Goal: Use online tool/utility: Utilize a website feature to perform a specific function

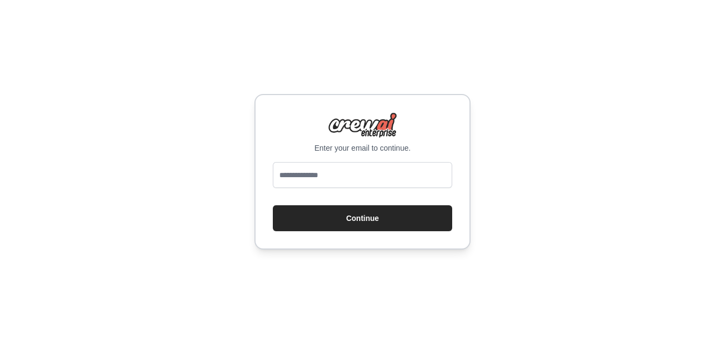
type input "**********"
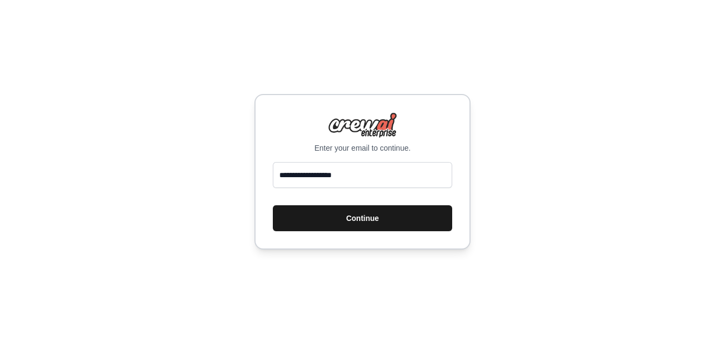
click at [366, 219] on button "Continue" at bounding box center [362, 218] width 179 height 26
click at [367, 217] on button "Continue" at bounding box center [362, 218] width 179 height 26
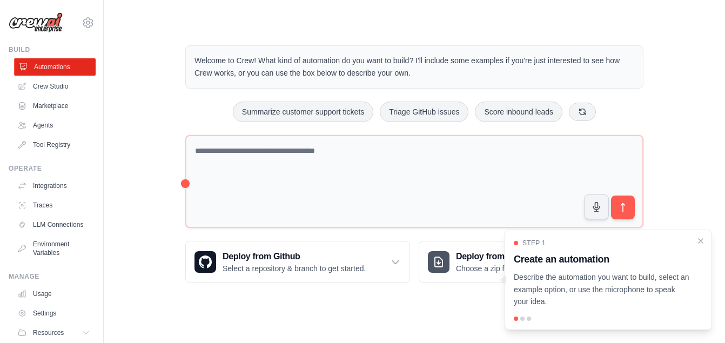
click at [51, 71] on link "Automations" at bounding box center [55, 66] width 82 height 17
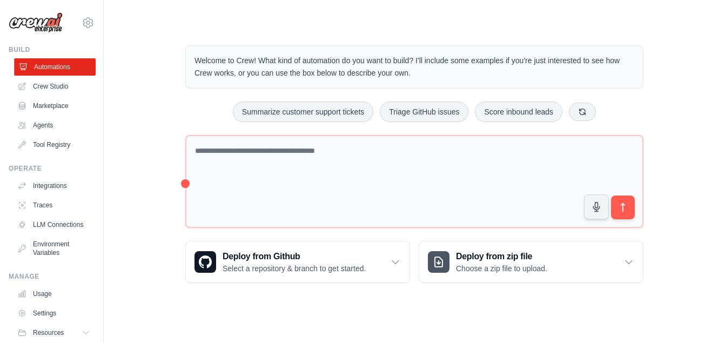
click at [51, 73] on link "Automations" at bounding box center [55, 66] width 82 height 17
click at [45, 126] on link "Agents" at bounding box center [55, 125] width 82 height 17
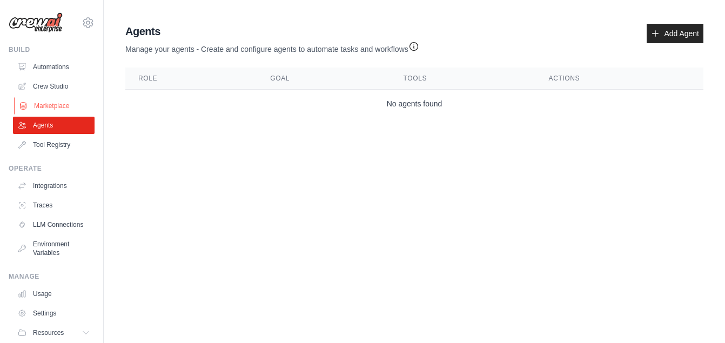
click at [45, 107] on link "Marketplace" at bounding box center [55, 105] width 82 height 17
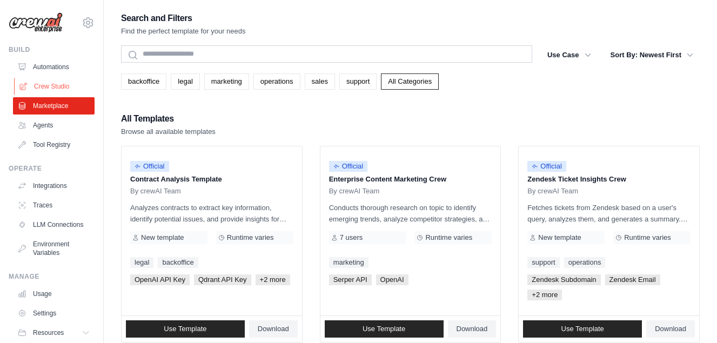
click at [46, 88] on link "Crew Studio" at bounding box center [55, 86] width 82 height 17
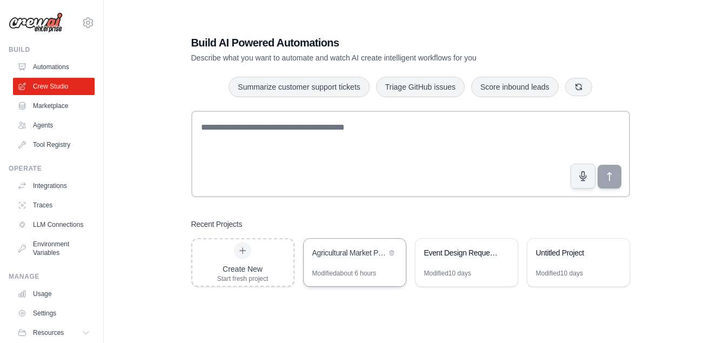
click at [347, 275] on div "Modified about 6 hours" at bounding box center [344, 273] width 64 height 9
click at [64, 127] on link "Agents" at bounding box center [55, 125] width 82 height 17
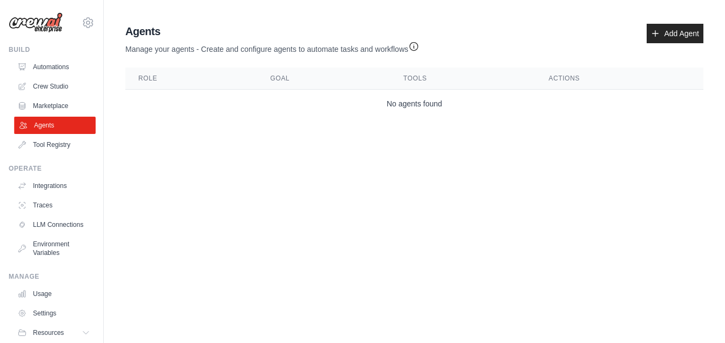
scroll to position [45, 0]
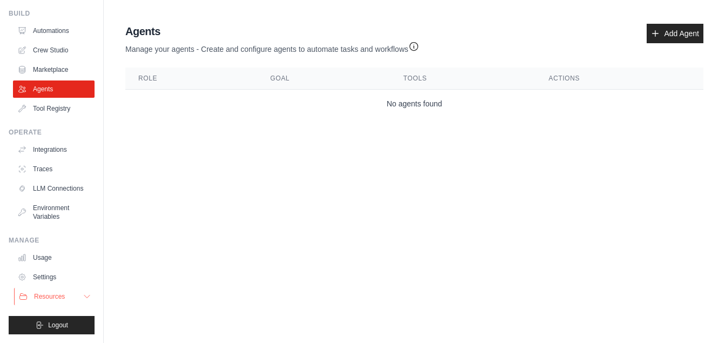
click at [83, 294] on icon at bounding box center [87, 296] width 9 height 9
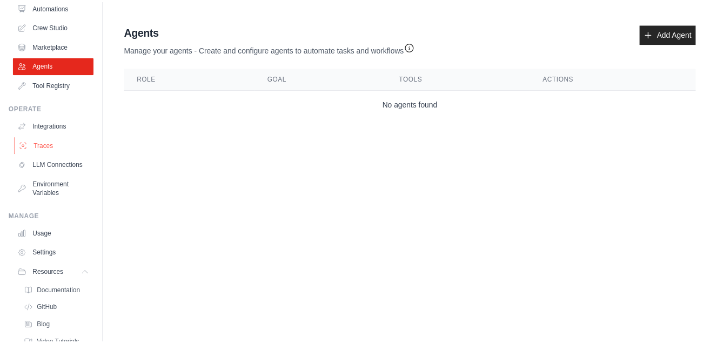
scroll to position [0, 0]
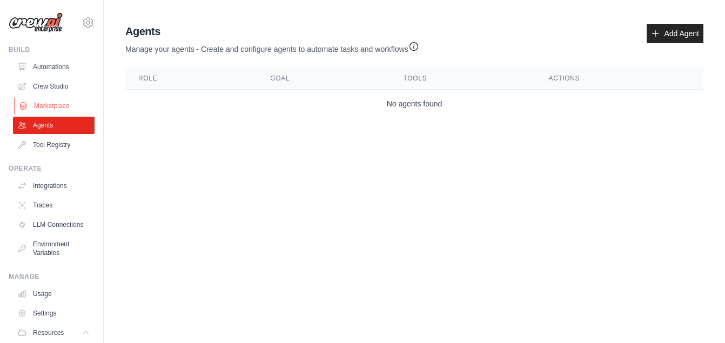
click at [64, 101] on link "Marketplace" at bounding box center [55, 105] width 82 height 17
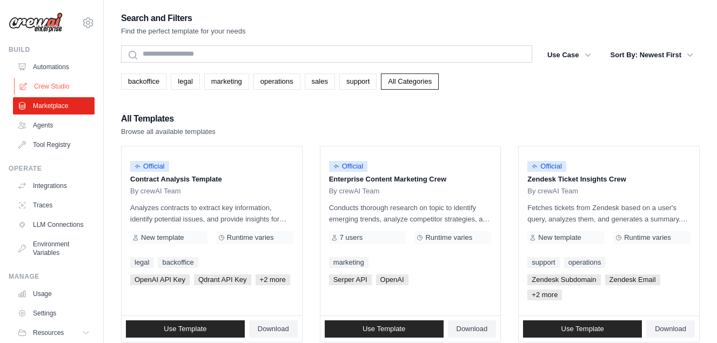
click at [62, 89] on link "Crew Studio" at bounding box center [55, 86] width 82 height 17
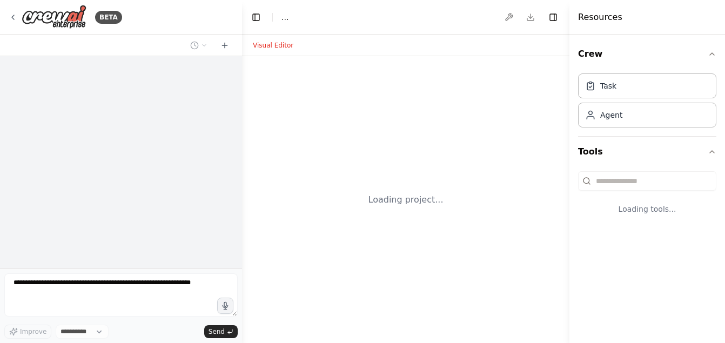
select select "****"
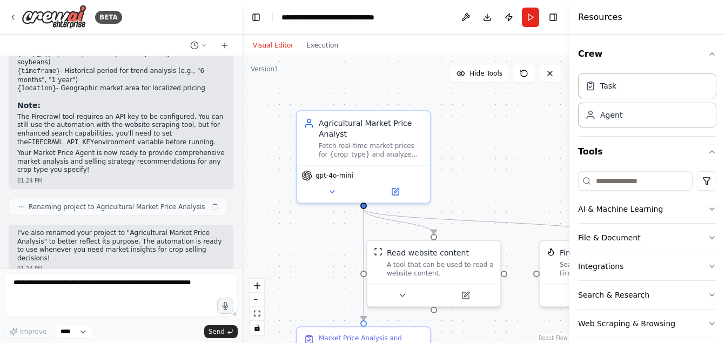
scroll to position [733, 0]
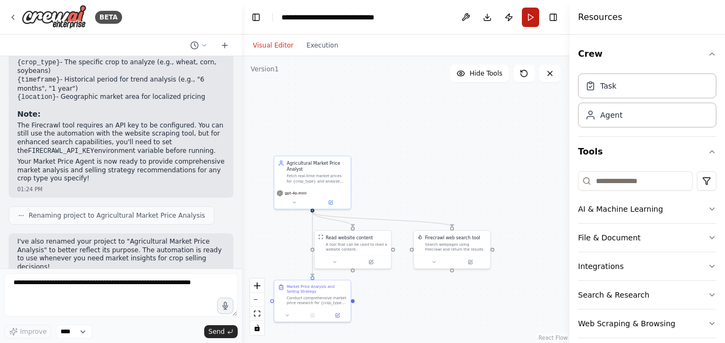
click at [529, 15] on button "Run" at bounding box center [530, 17] width 17 height 19
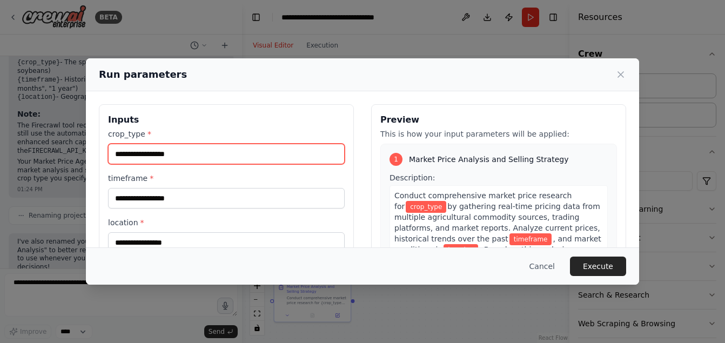
click at [240, 158] on input "crop_type *" at bounding box center [226, 154] width 237 height 21
type input "****"
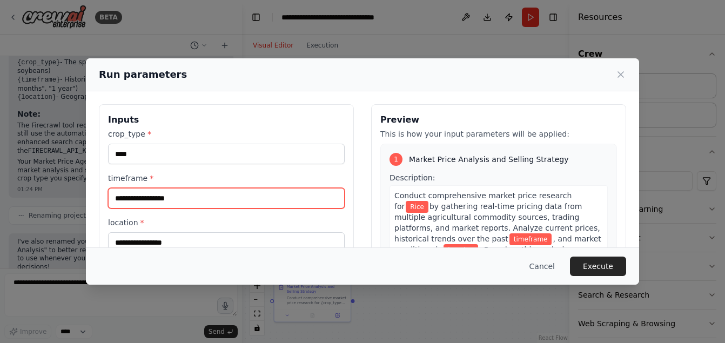
click at [208, 199] on input "timeframe *" at bounding box center [226, 198] width 237 height 21
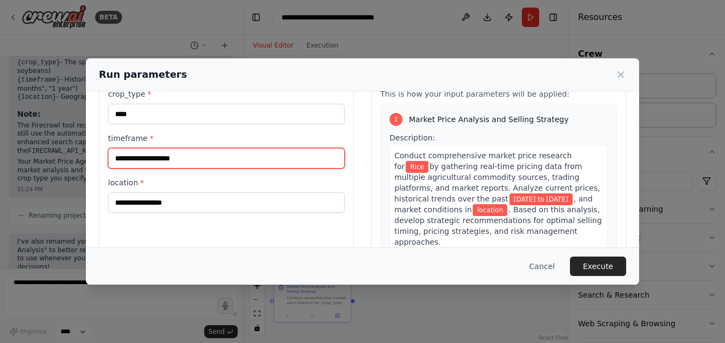
scroll to position [108, 0]
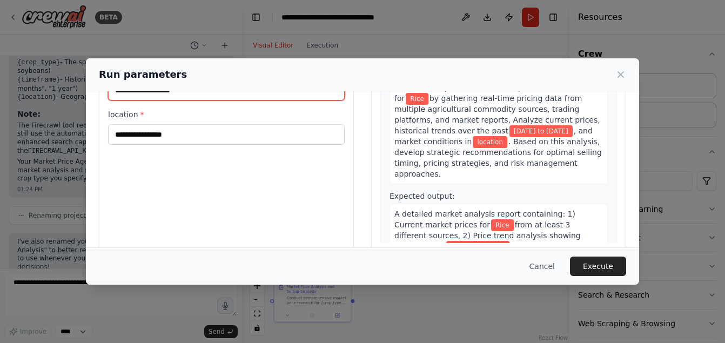
type input "**********"
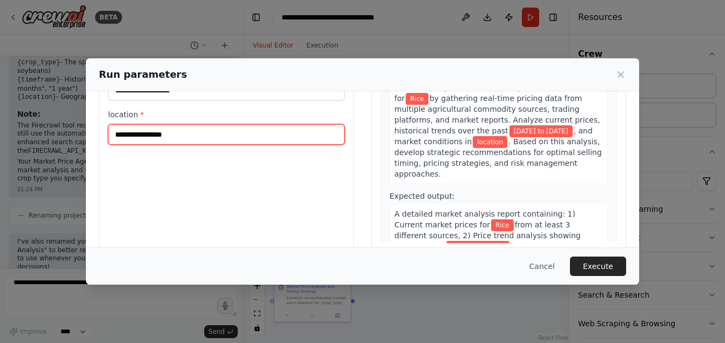
click at [188, 136] on input "location *" at bounding box center [226, 134] width 237 height 21
type input "*******"
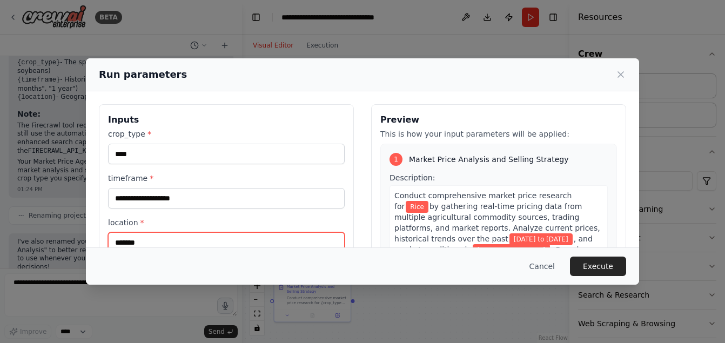
scroll to position [54, 0]
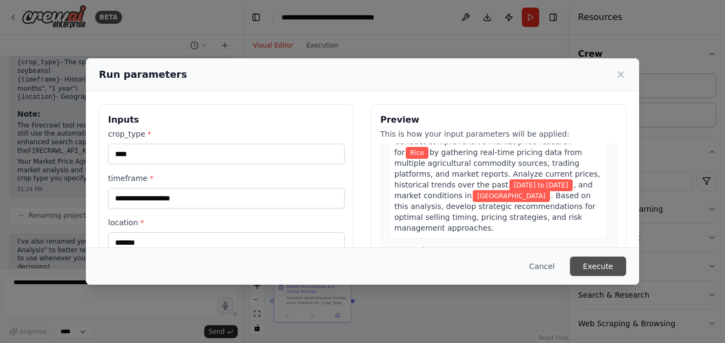
click at [589, 265] on button "Execute" at bounding box center [598, 266] width 56 height 19
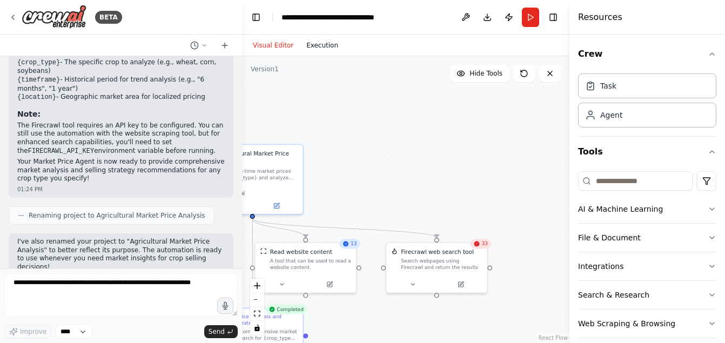
click at [322, 47] on button "Execution" at bounding box center [322, 45] width 45 height 13
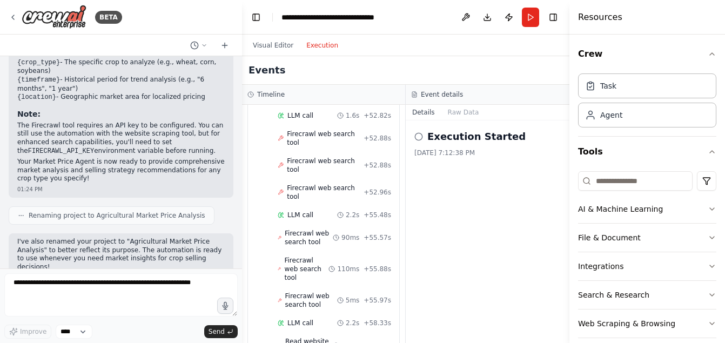
scroll to position [1509, 0]
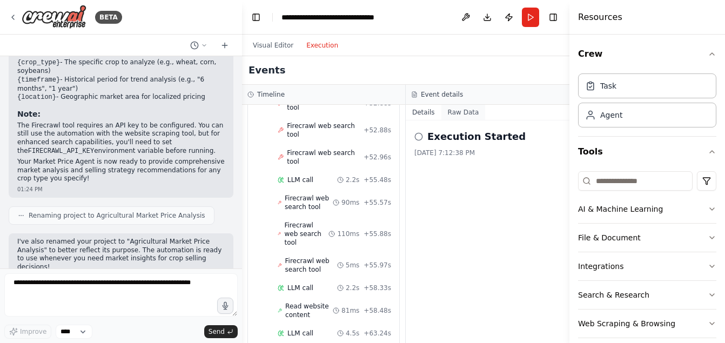
click at [454, 111] on button "Raw Data" at bounding box center [464, 112] width 44 height 15
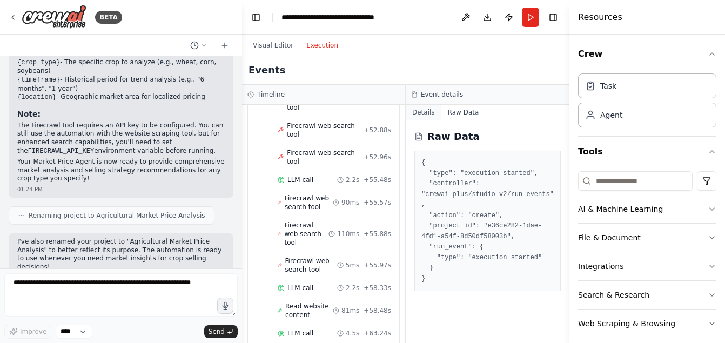
click at [427, 109] on button "Details" at bounding box center [424, 112] width 36 height 15
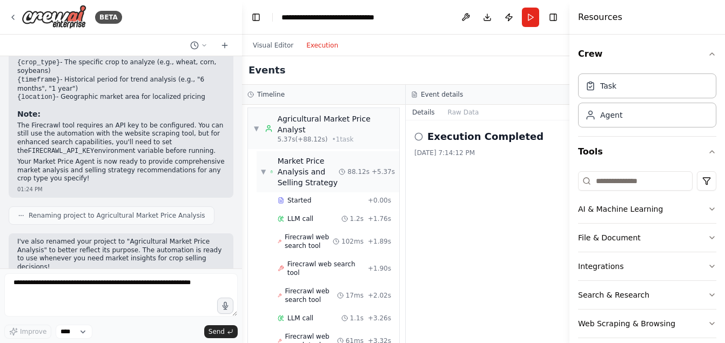
scroll to position [0, 0]
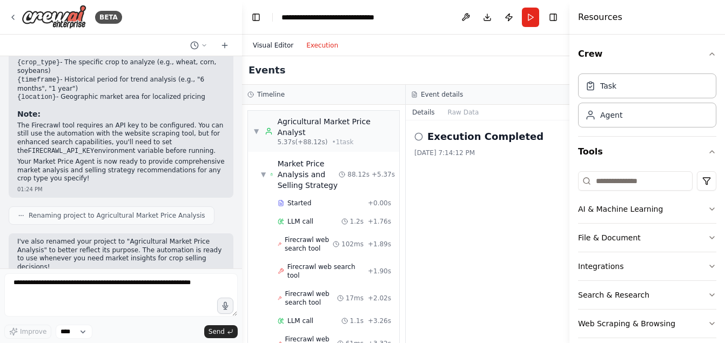
click at [266, 44] on button "Visual Editor" at bounding box center [272, 45] width 53 height 13
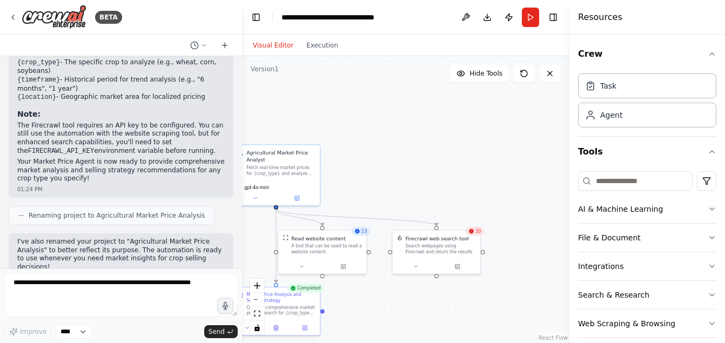
click at [477, 236] on div "33" at bounding box center [475, 231] width 18 height 9
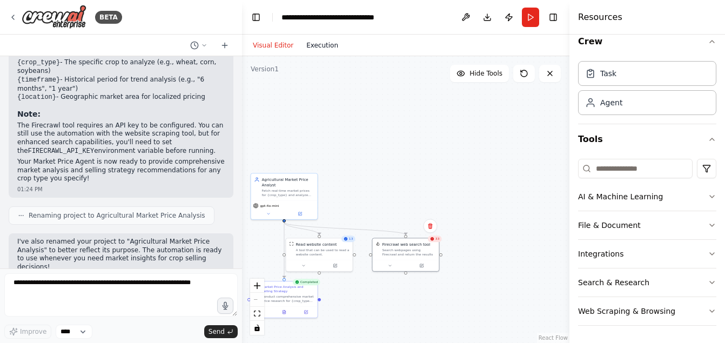
click at [314, 41] on button "Execution" at bounding box center [322, 45] width 45 height 13
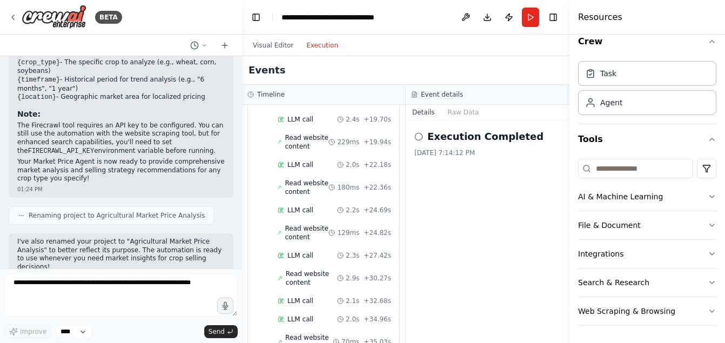
scroll to position [743, 0]
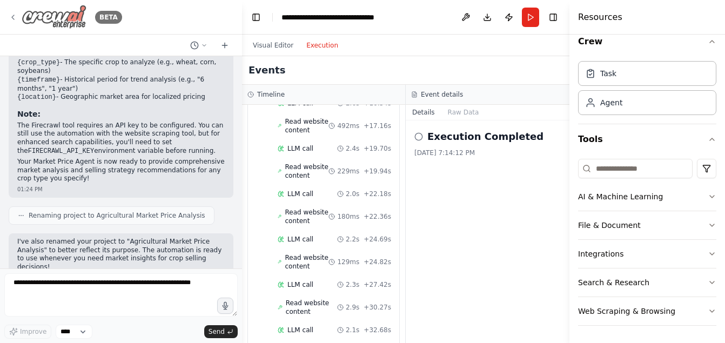
click at [14, 18] on icon at bounding box center [13, 17] width 9 height 9
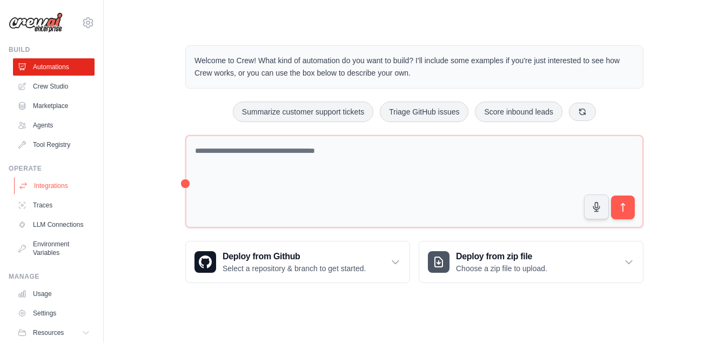
click at [43, 190] on link "Integrations" at bounding box center [55, 185] width 82 height 17
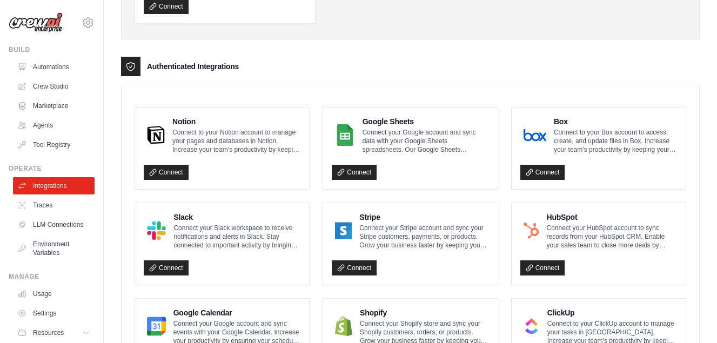
scroll to position [432, 0]
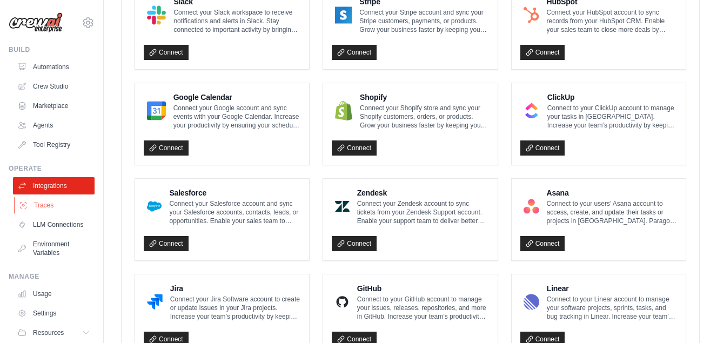
click at [44, 205] on link "Traces" at bounding box center [55, 205] width 82 height 17
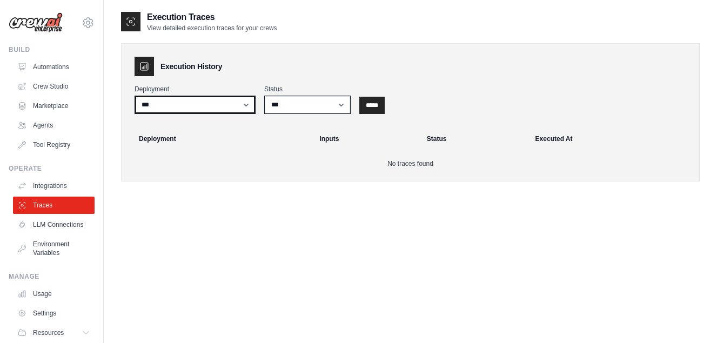
click at [253, 100] on select "***" at bounding box center [195, 105] width 121 height 18
click at [252, 100] on select "***" at bounding box center [195, 105] width 121 height 18
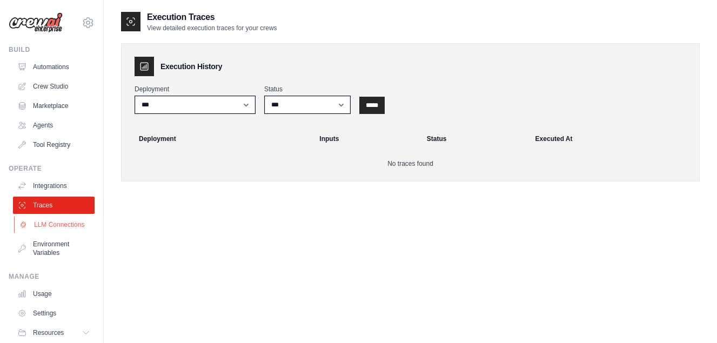
click at [61, 230] on link "LLM Connections" at bounding box center [55, 224] width 82 height 17
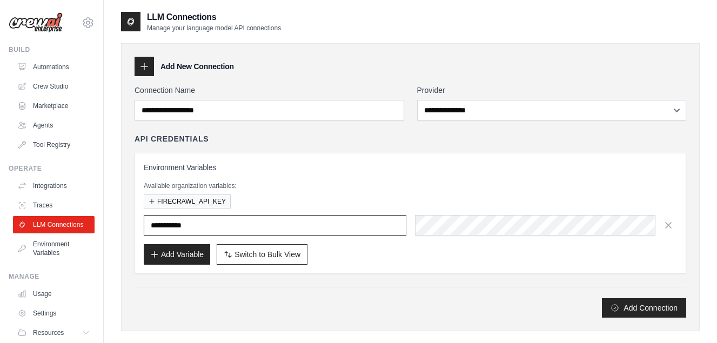
click at [199, 230] on input "text" at bounding box center [275, 225] width 263 height 21
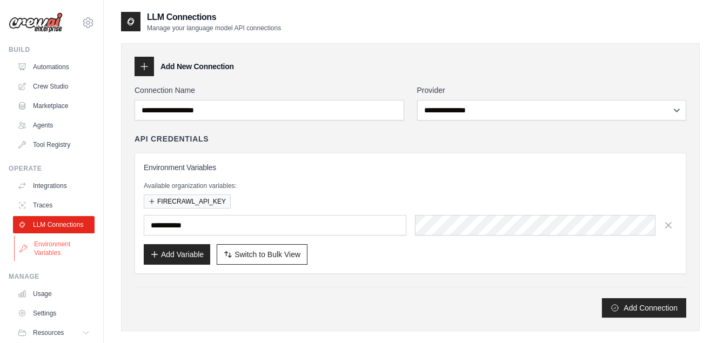
click at [68, 253] on link "Environment Variables" at bounding box center [55, 249] width 82 height 26
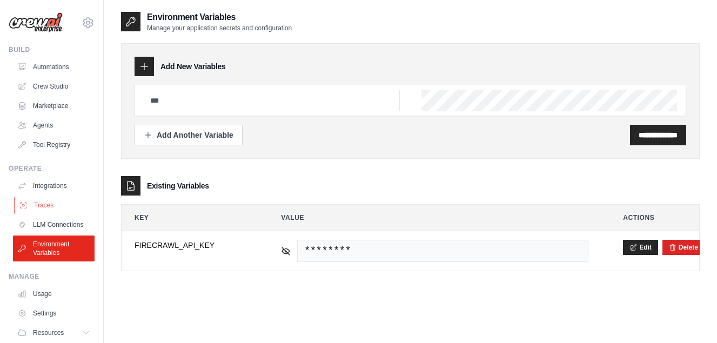
click at [57, 208] on link "Traces" at bounding box center [55, 205] width 82 height 17
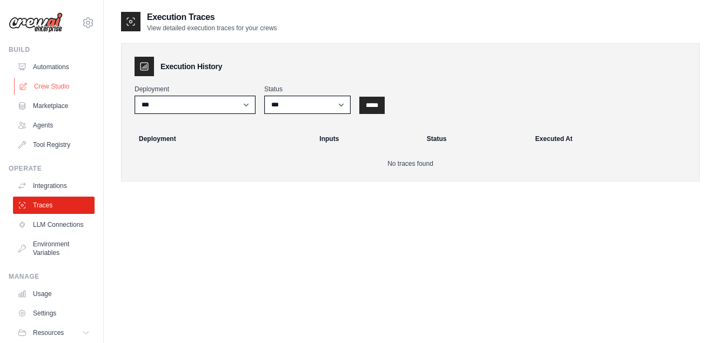
click at [56, 83] on link "Crew Studio" at bounding box center [55, 86] width 82 height 17
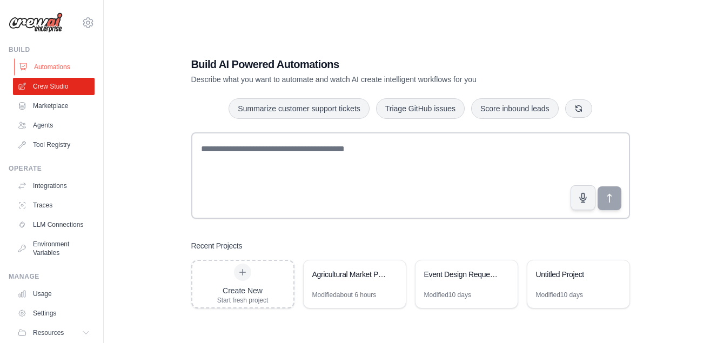
click at [48, 68] on link "Automations" at bounding box center [55, 66] width 82 height 17
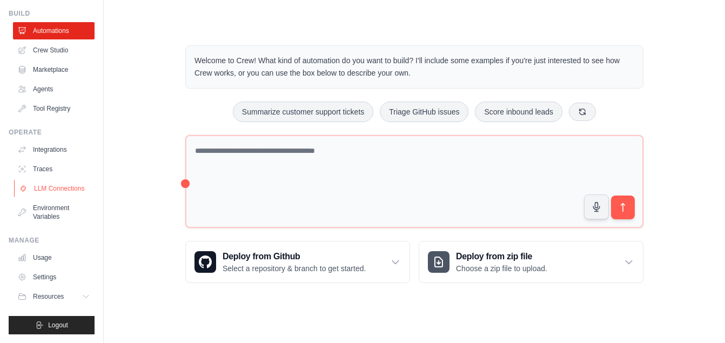
scroll to position [45, 0]
click at [73, 300] on button "Resources" at bounding box center [55, 296] width 82 height 17
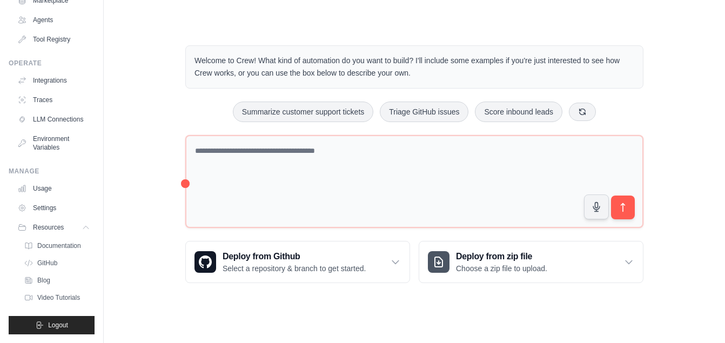
scroll to position [0, 0]
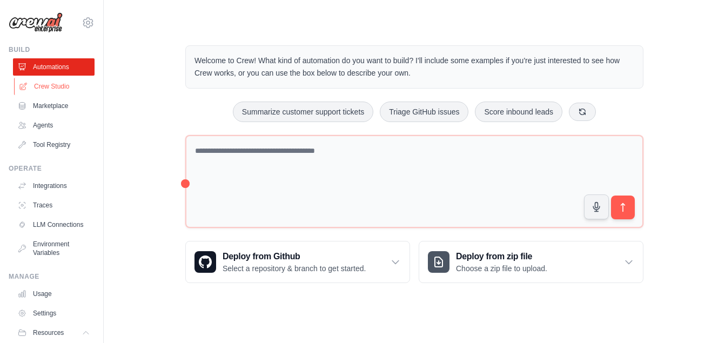
click at [49, 87] on link "Crew Studio" at bounding box center [55, 86] width 82 height 17
click at [49, 86] on link "Crew Studio" at bounding box center [55, 86] width 82 height 17
click at [63, 122] on link "Agents" at bounding box center [55, 125] width 82 height 17
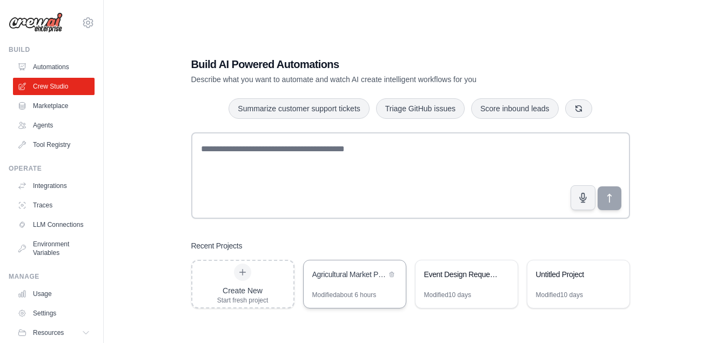
click at [346, 272] on div "Agricultural Market Price Analysis" at bounding box center [349, 274] width 74 height 11
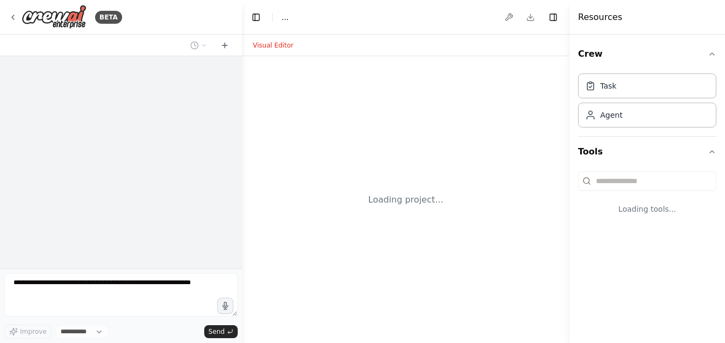
select select "****"
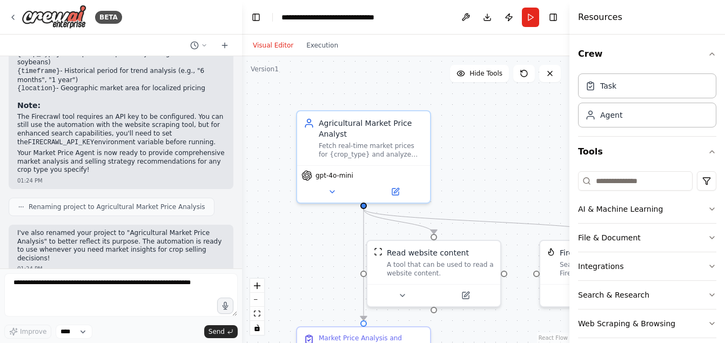
scroll to position [733, 0]
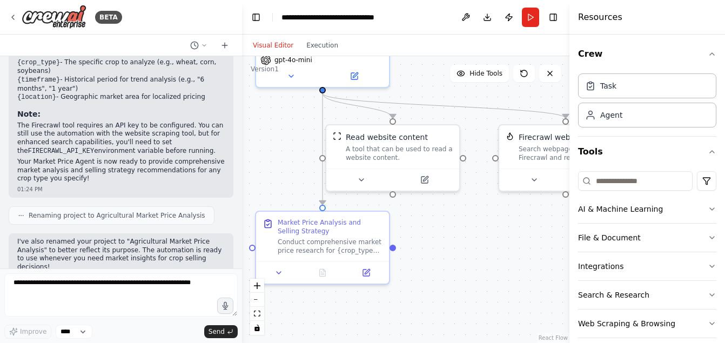
drag, startPoint x: 467, startPoint y: 173, endPoint x: 440, endPoint y: 66, distance: 110.2
click at [440, 66] on div ".deletable-edge-delete-btn { width: 20px; height: 20px; border: 0px solid #ffff…" at bounding box center [405, 199] width 327 height 287
click at [369, 273] on icon at bounding box center [366, 270] width 6 height 6
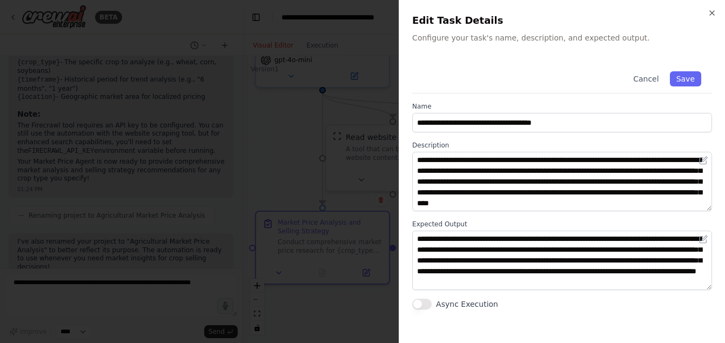
scroll to position [0, 0]
click at [706, 10] on div "**********" at bounding box center [562, 171] width 326 height 343
click at [711, 10] on icon "button" at bounding box center [712, 13] width 9 height 9
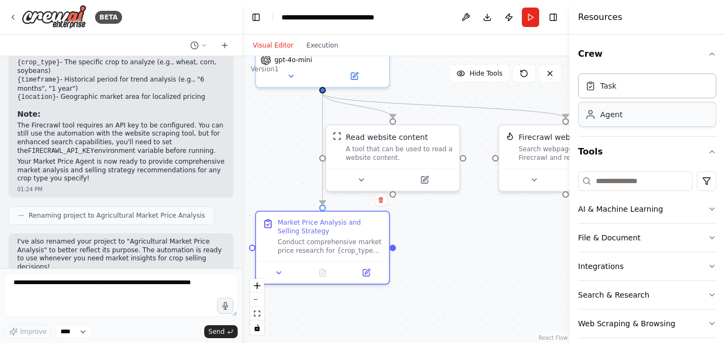
click at [660, 115] on div "Agent" at bounding box center [647, 114] width 138 height 25
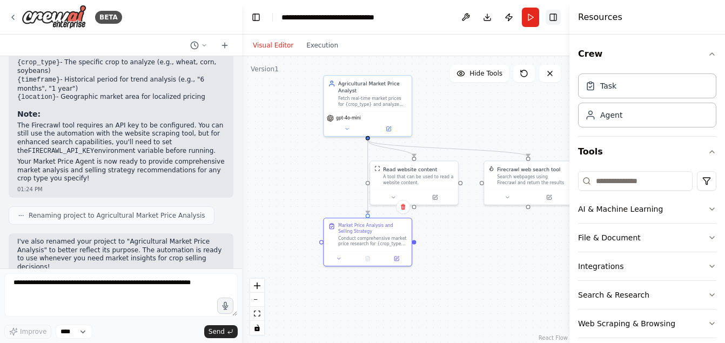
click at [552, 17] on button "Toggle Right Sidebar" at bounding box center [553, 17] width 15 height 15
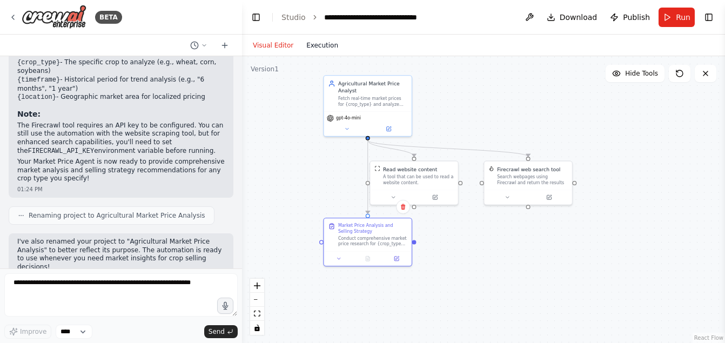
click at [318, 49] on button "Execution" at bounding box center [322, 45] width 45 height 13
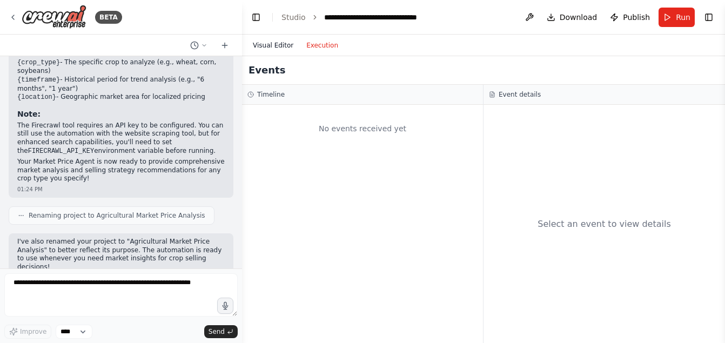
click at [277, 47] on button "Visual Editor" at bounding box center [272, 45] width 53 height 13
